Goal: Information Seeking & Learning: Learn about a topic

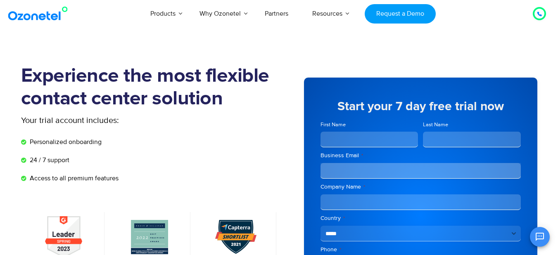
click at [35, 9] on img at bounding box center [39, 13] width 67 height 15
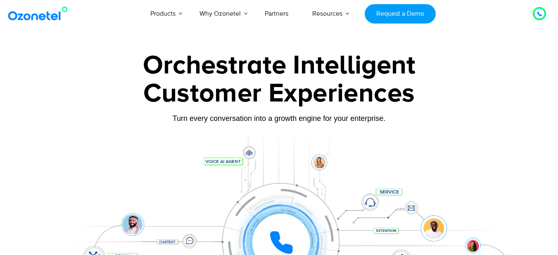
click at [537, 10] on div at bounding box center [539, 14] width 5 height 10
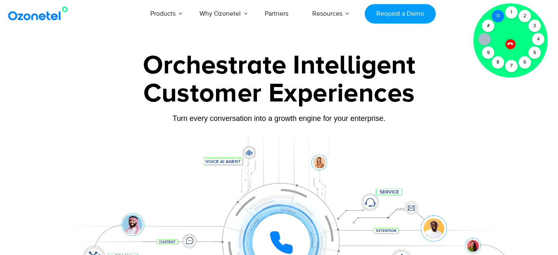
click at [496, 10] on div "0" at bounding box center [498, 16] width 12 height 12
click at [507, 13] on div "1" at bounding box center [511, 12] width 12 height 12
click at [483, 36] on div at bounding box center [484, 39] width 12 height 12
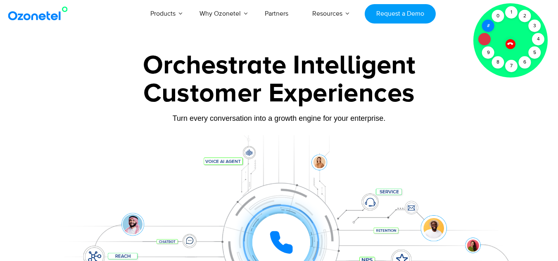
click at [491, 22] on div "#" at bounding box center [488, 26] width 12 height 12
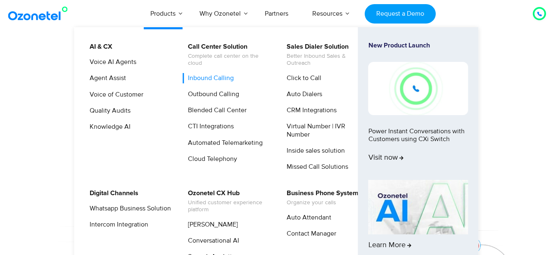
click at [200, 77] on link "Inbound Calling" at bounding box center [208, 78] width 52 height 10
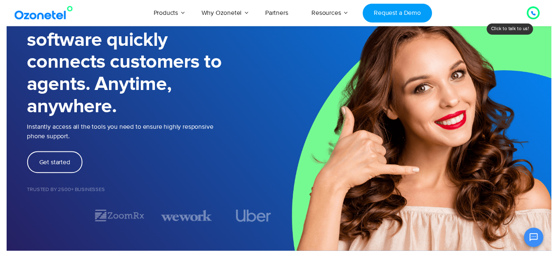
scroll to position [0, 2]
